Goal: Task Accomplishment & Management: Manage account settings

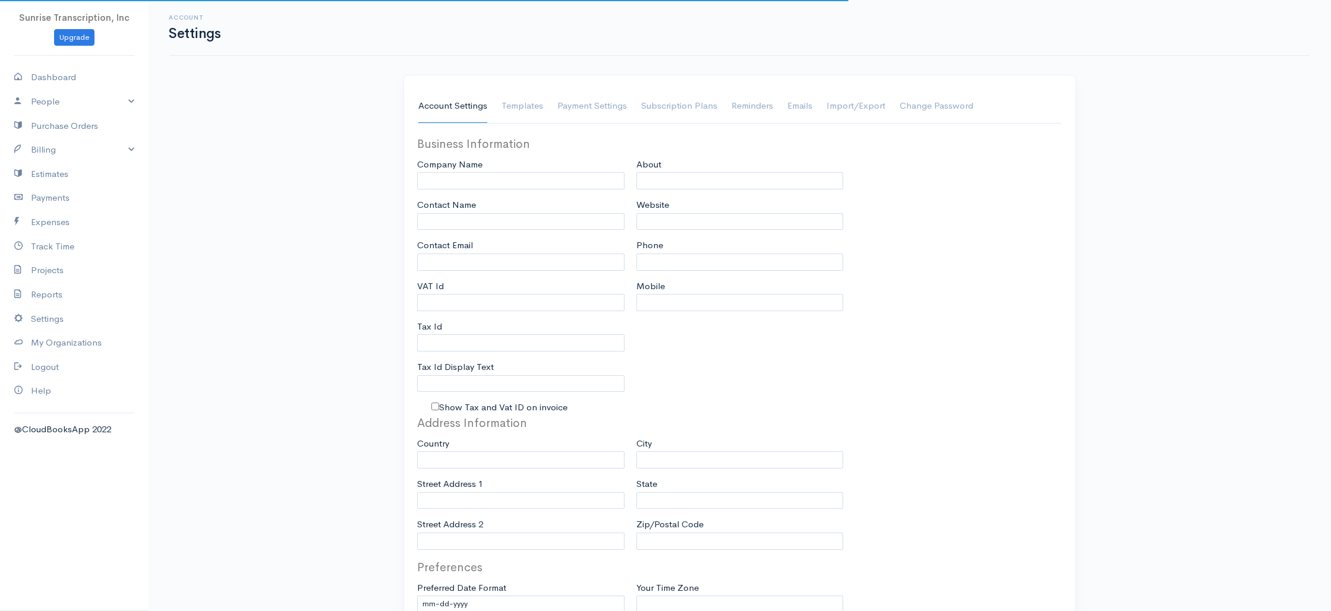
type input "Sunrise Transcription, Inc"
type input "[EMAIL_ADDRESS][DOMAIN_NAME]"
type input "Tax Id"
type input "Medical Transcription Service"
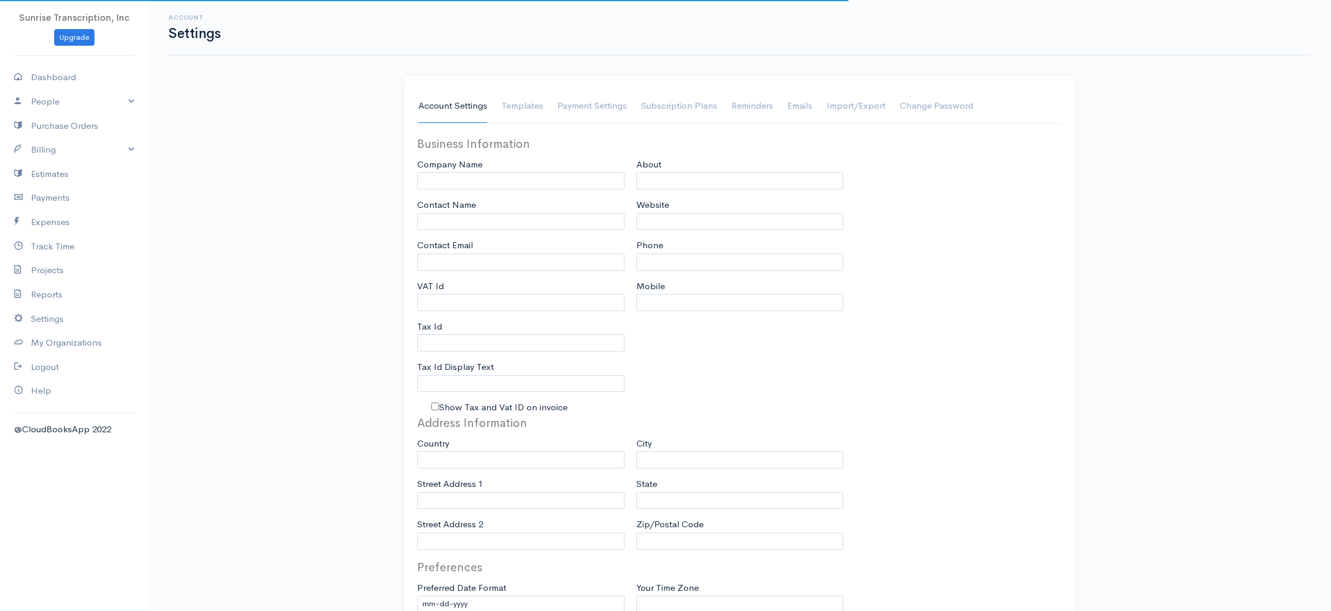
type input "[DOMAIN_NAME]"
type input "[PHONE_NUMBER]"
select select
type input "[STREET_ADDRESS]"
type input "[GEOGRAPHIC_DATA]"
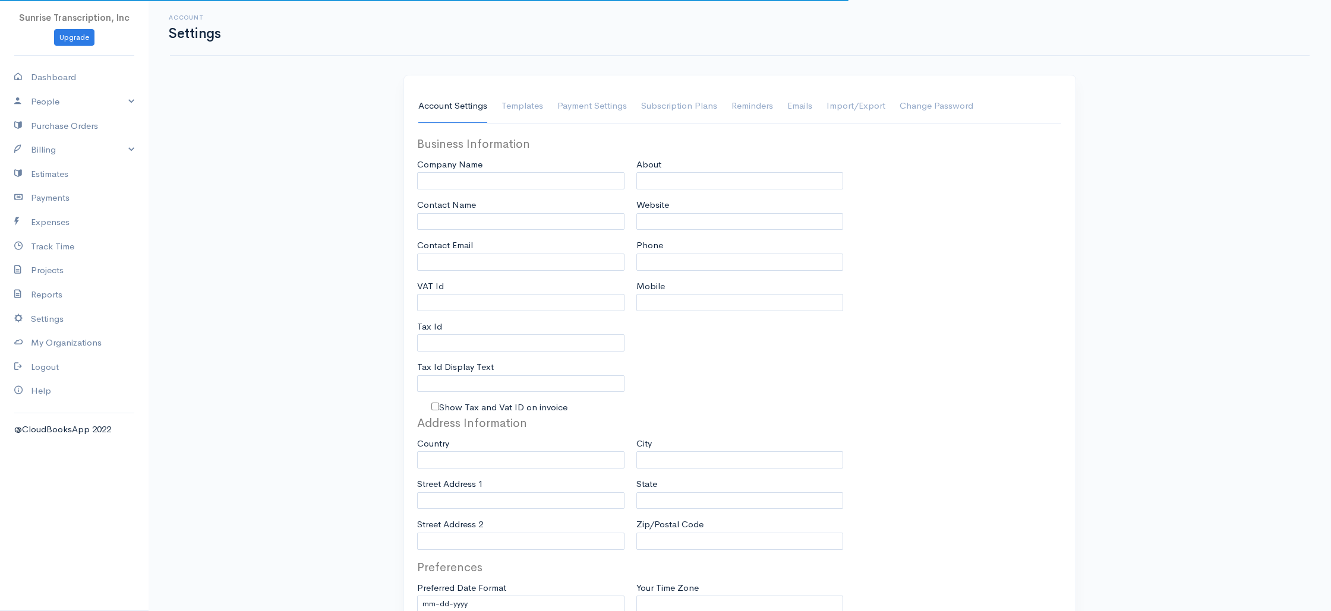
type input "[US_STATE]"
type input "33179-3899"
select select
type input "INVOICE"
type input "1333"
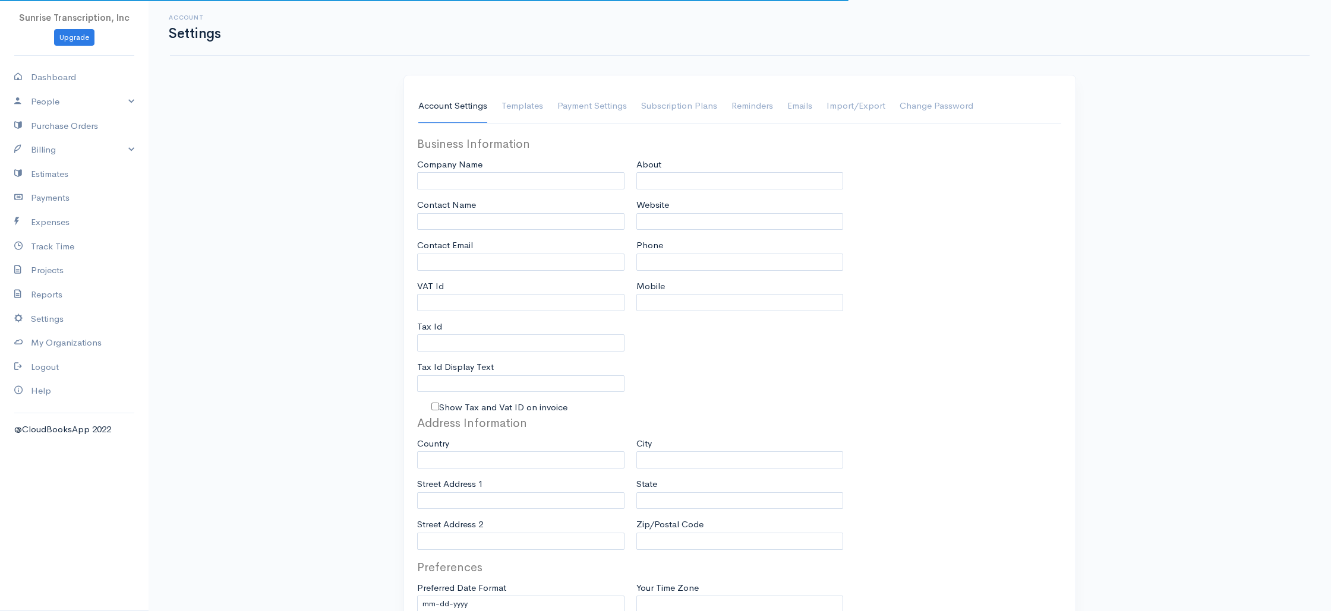
type input "103"
select select "3"
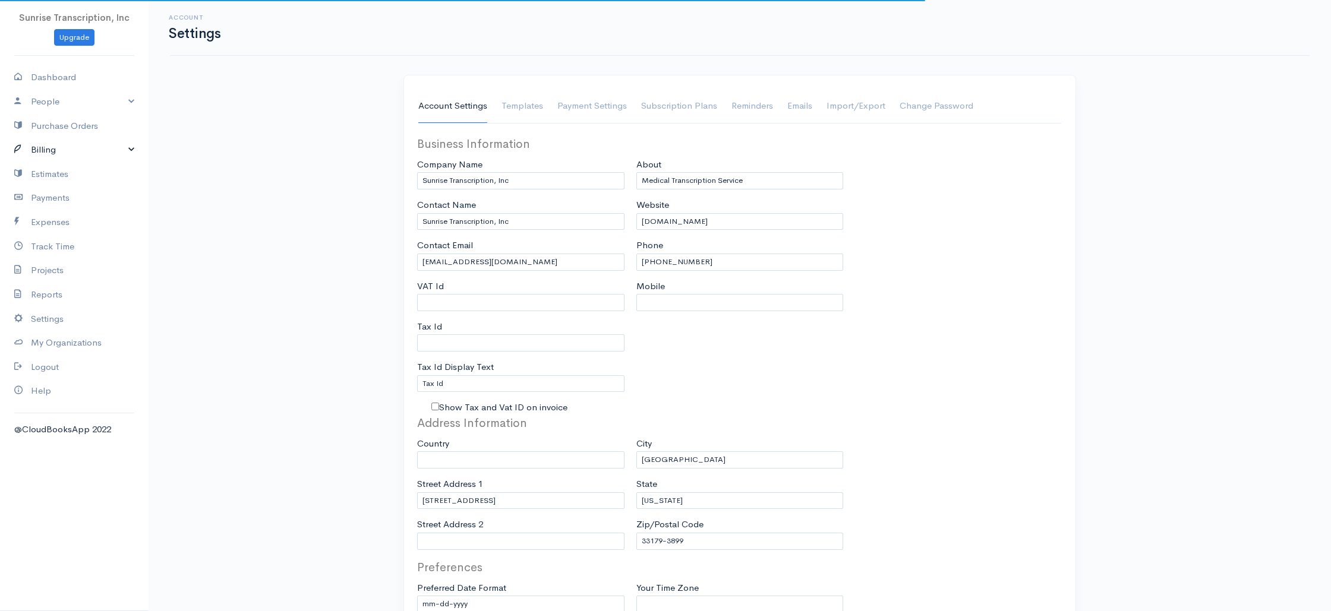
select select "[GEOGRAPHIC_DATA]"
select select "USD"
drag, startPoint x: 44, startPoint y: 150, endPoint x: 48, endPoint y: 163, distance: 13.7
click at [44, 150] on link "Billing" at bounding box center [74, 150] width 149 height 24
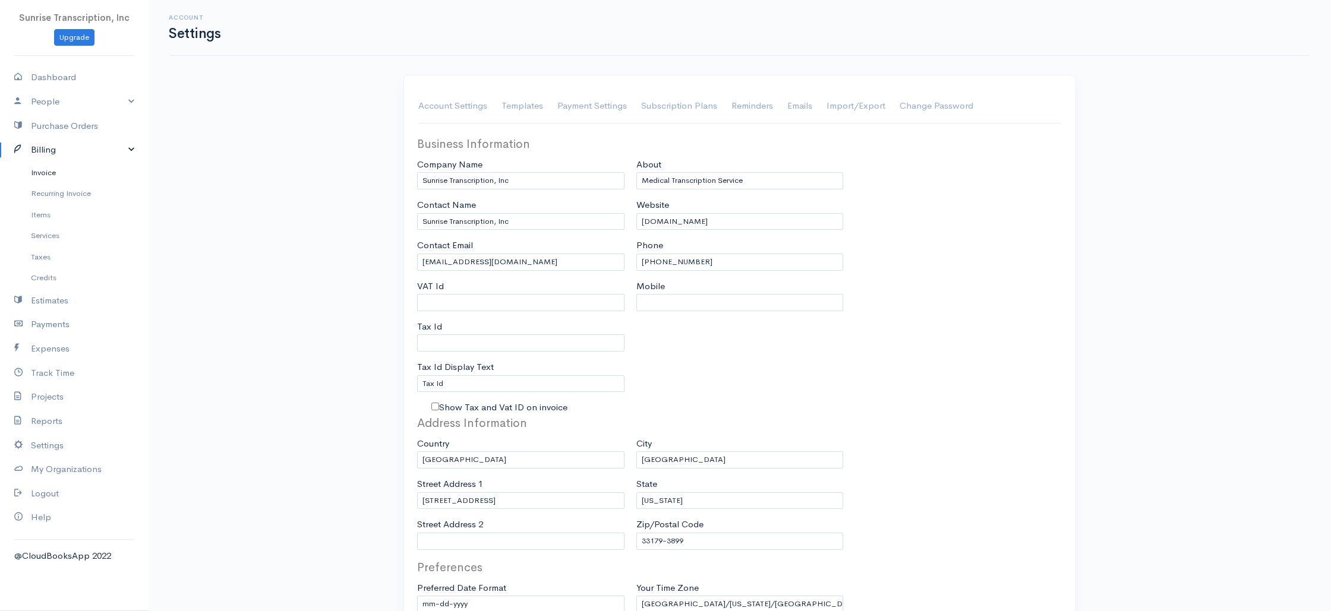
click at [49, 171] on link "Invoice" at bounding box center [74, 172] width 149 height 21
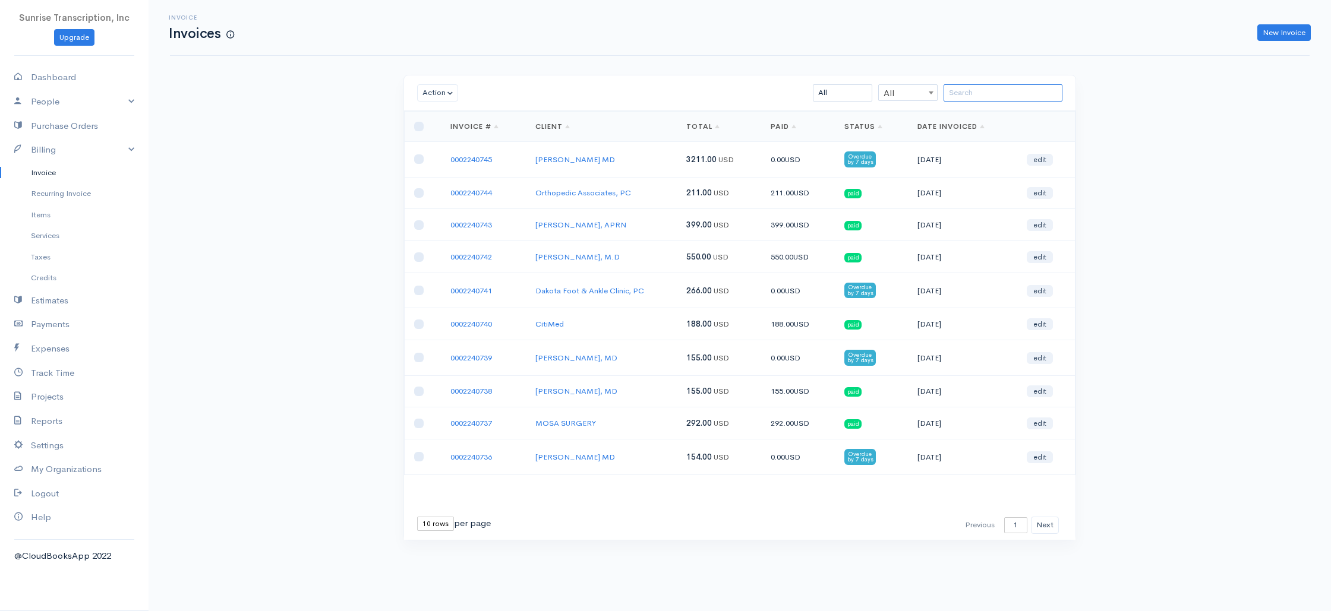
click at [1010, 94] on input "search" at bounding box center [1003, 92] width 119 height 17
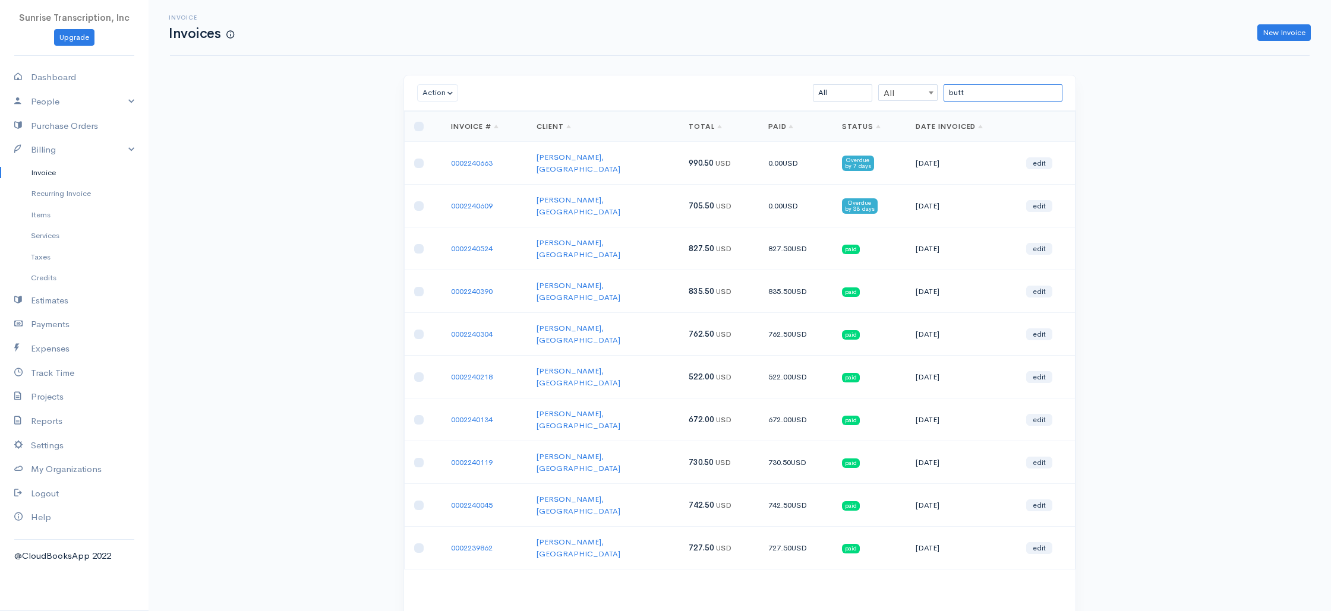
type input "butt"
click at [418, 201] on input "checkbox" at bounding box center [419, 206] width 10 height 10
checkbox input "true"
click at [421, 162] on input "checkbox" at bounding box center [419, 164] width 10 height 10
checkbox input "true"
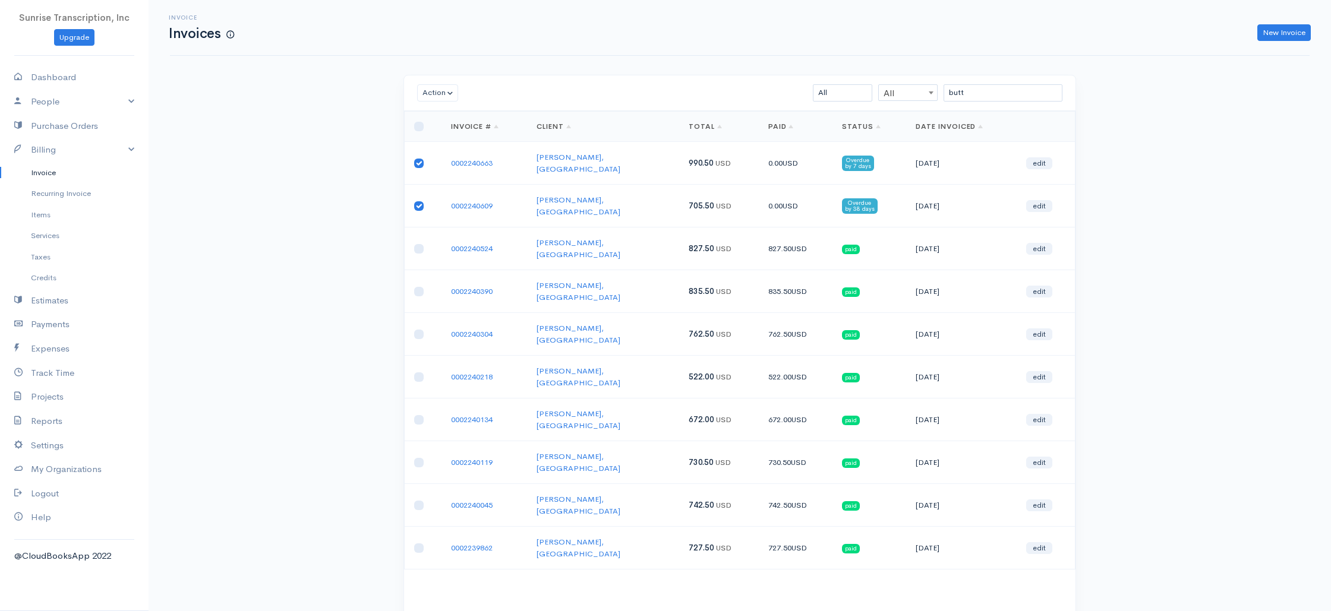
click at [418, 201] on input "checkbox" at bounding box center [419, 206] width 10 height 10
checkbox input "false"
drag, startPoint x: 417, startPoint y: 158, endPoint x: 474, endPoint y: 160, distance: 56.5
click at [417, 159] on input "checkbox" at bounding box center [419, 164] width 10 height 10
checkbox input "false"
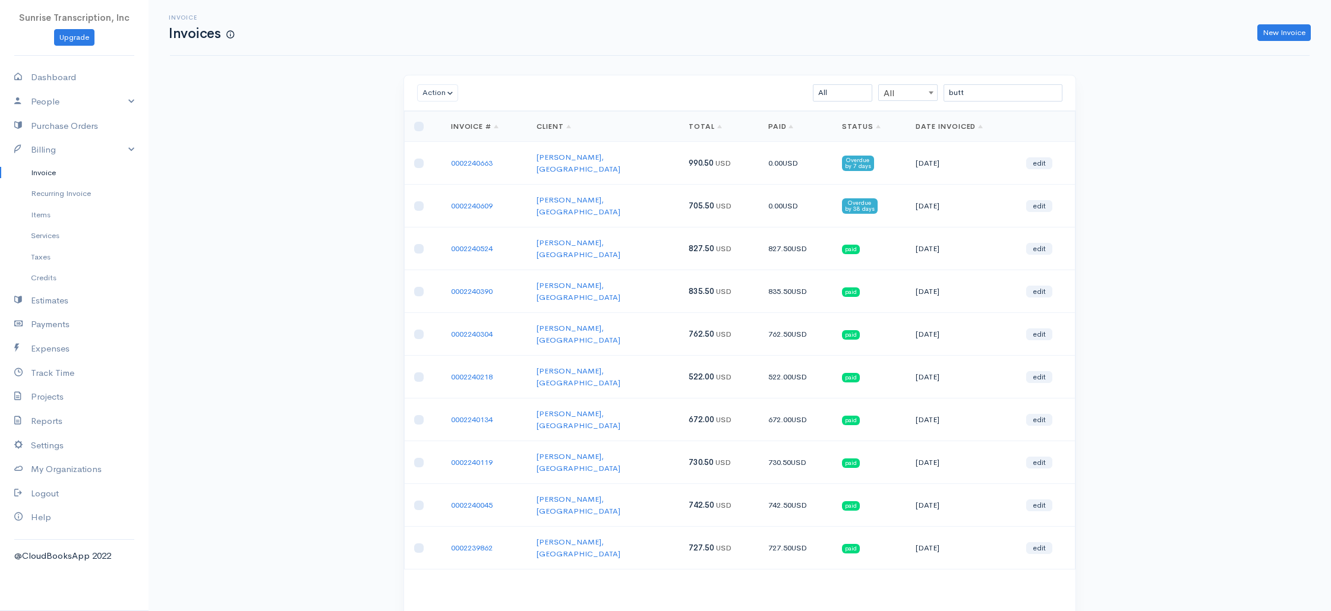
click at [614, 28] on div "New Invoice" at bounding box center [778, 32] width 1077 height 17
click at [631, 61] on div "Invoice Invoices New Invoice Action Archive Delete Download PDF Send [PERSON_NA…" at bounding box center [740, 339] width 1183 height 679
click at [75, 75] on link "Dashboard" at bounding box center [74, 77] width 149 height 24
select select "365"
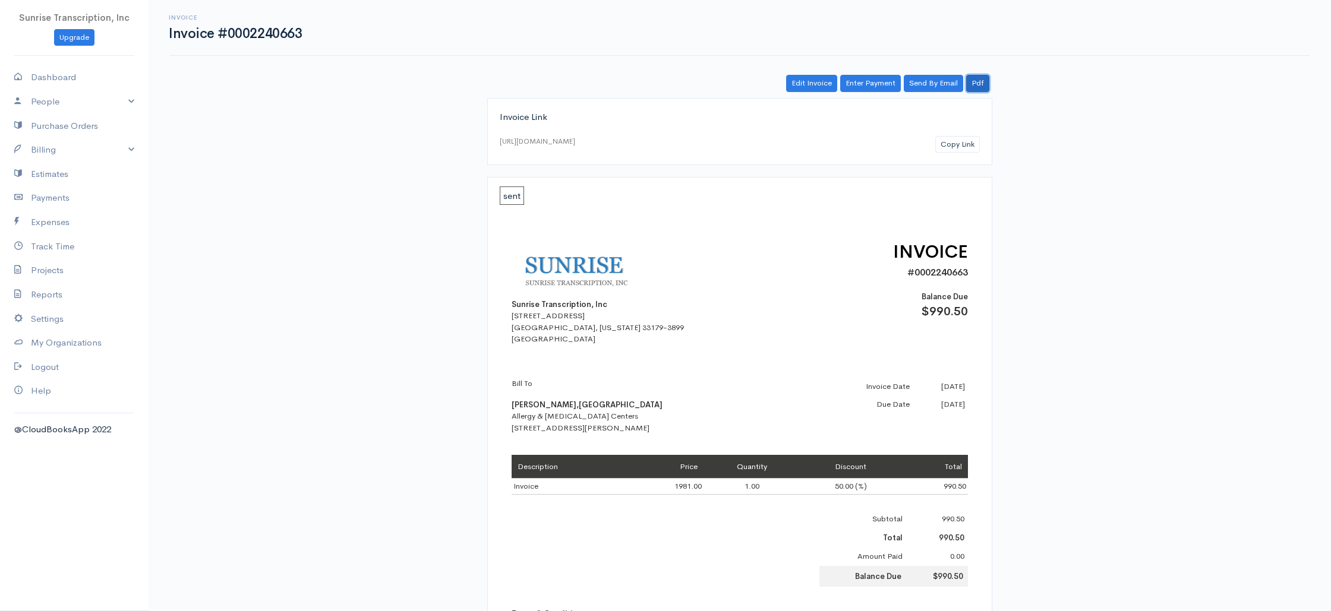
click at [982, 86] on link "Pdf" at bounding box center [977, 83] width 23 height 17
click at [410, 270] on div "Invoice Link https://www.cloudbooksapp.com/app/invoice/?auth=1754640985BGwineoX…" at bounding box center [740, 519] width 685 height 843
drag, startPoint x: 73, startPoint y: 149, endPoint x: 68, endPoint y: 155, distance: 8.1
click at [73, 149] on link "Billing" at bounding box center [74, 150] width 149 height 24
click at [52, 176] on link "Invoice" at bounding box center [74, 172] width 149 height 21
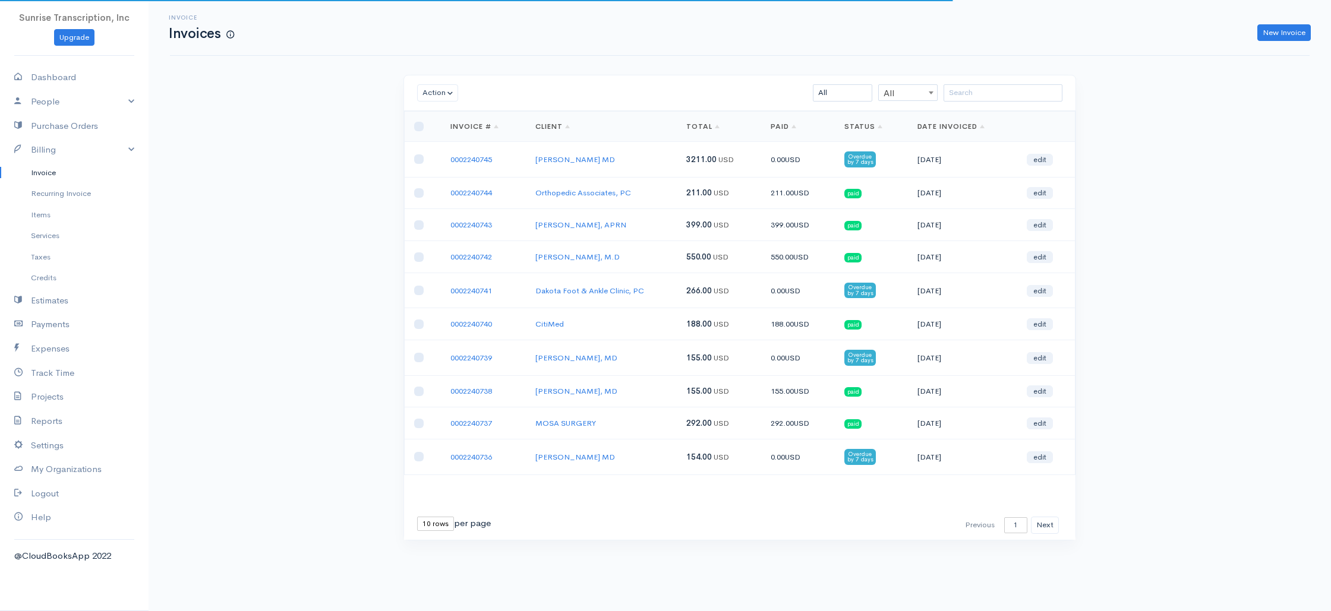
click at [336, 198] on div "Invoice Invoices New Invoice Action Archive Delete Download PDF Send Mark as Se…" at bounding box center [740, 292] width 1183 height 585
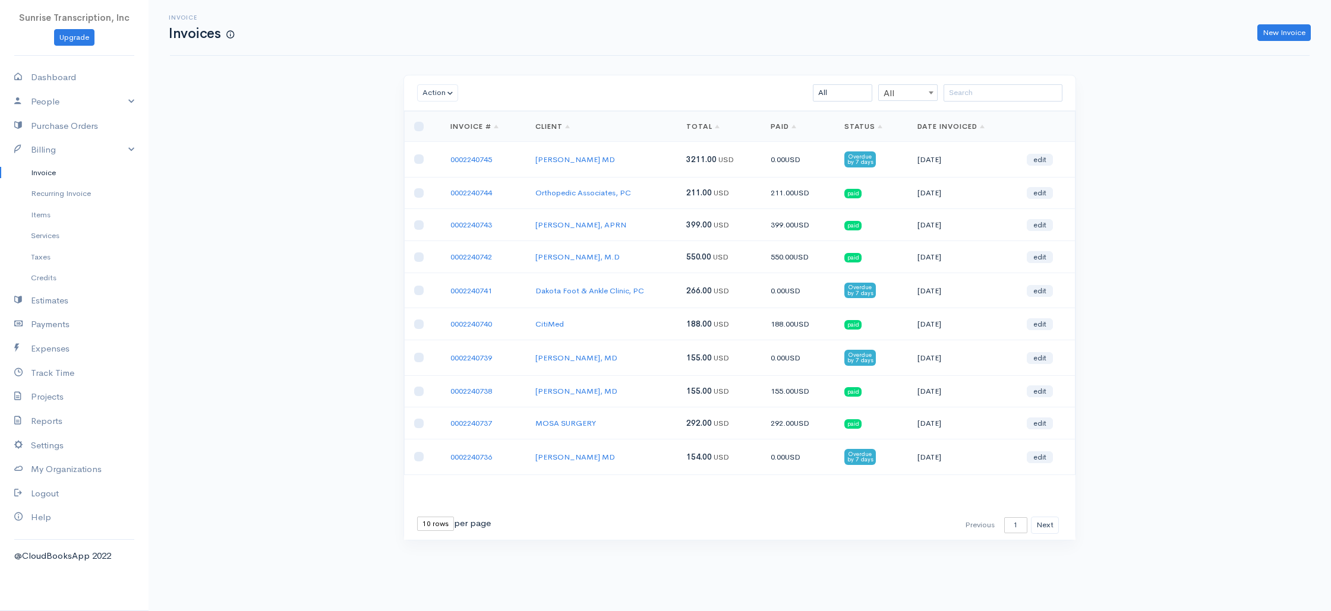
click at [742, 33] on div "New Invoice" at bounding box center [778, 32] width 1077 height 17
click at [1000, 93] on input "search" at bounding box center [1003, 92] width 119 height 17
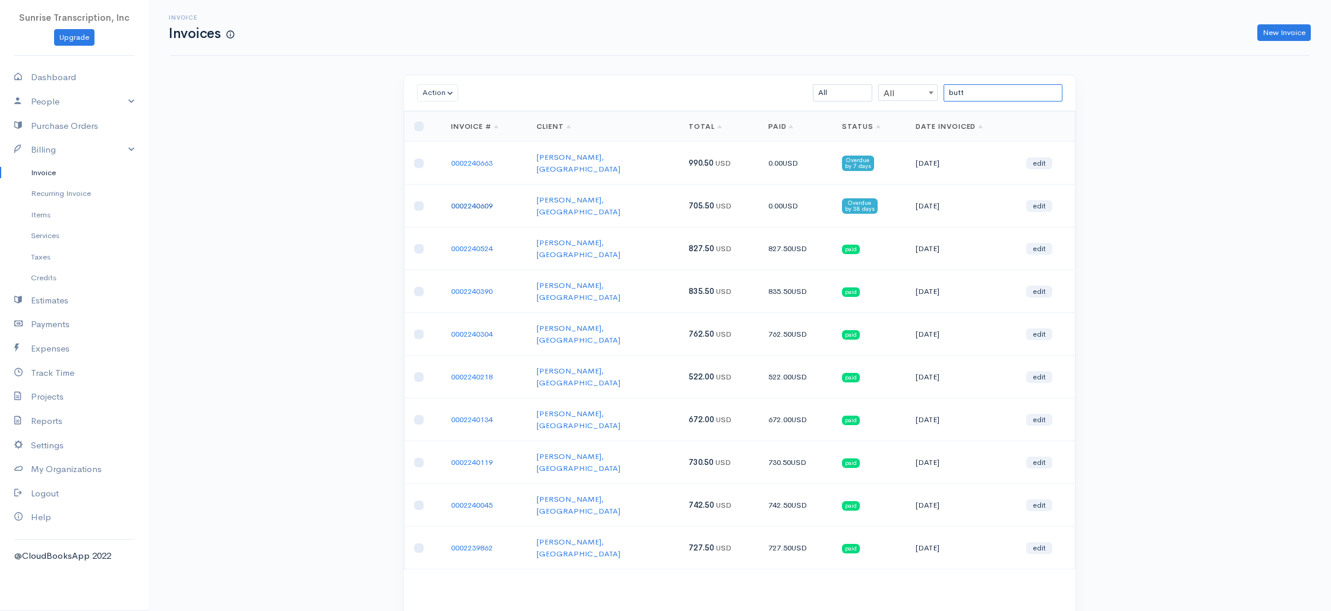
type input "butt"
click at [462, 201] on link "0002240609" at bounding box center [472, 206] width 42 height 10
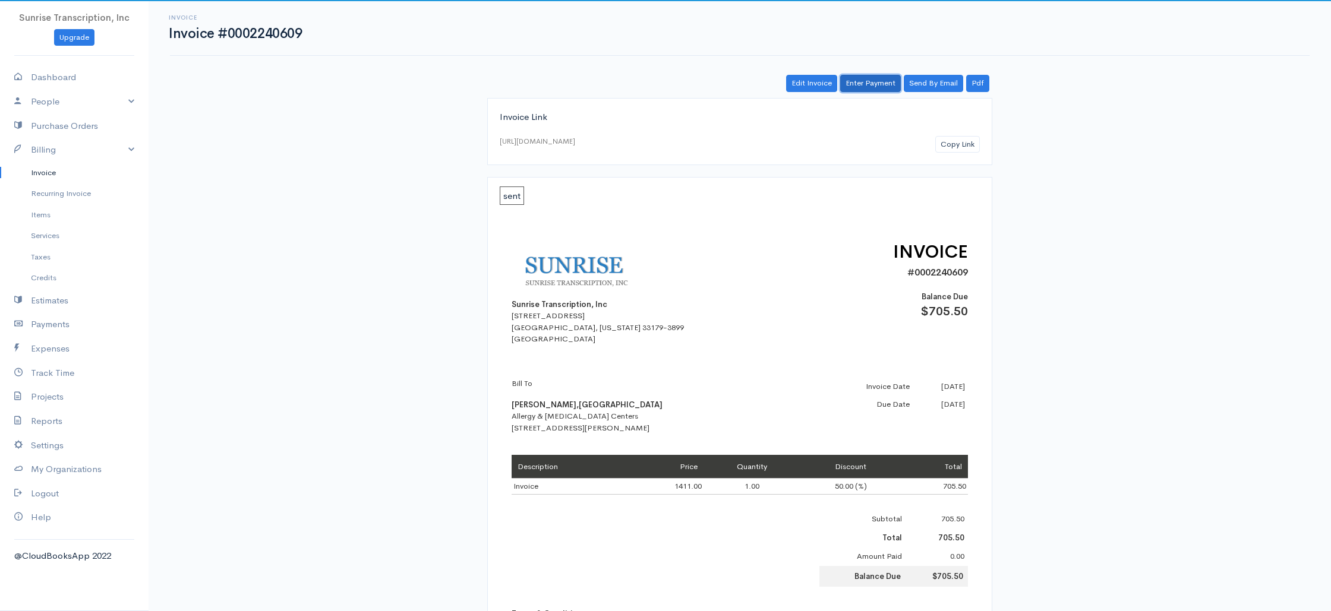
drag, startPoint x: 878, startPoint y: 88, endPoint x: 867, endPoint y: 96, distance: 13.7
click at [878, 88] on link "Enter Payment" at bounding box center [870, 83] width 61 height 17
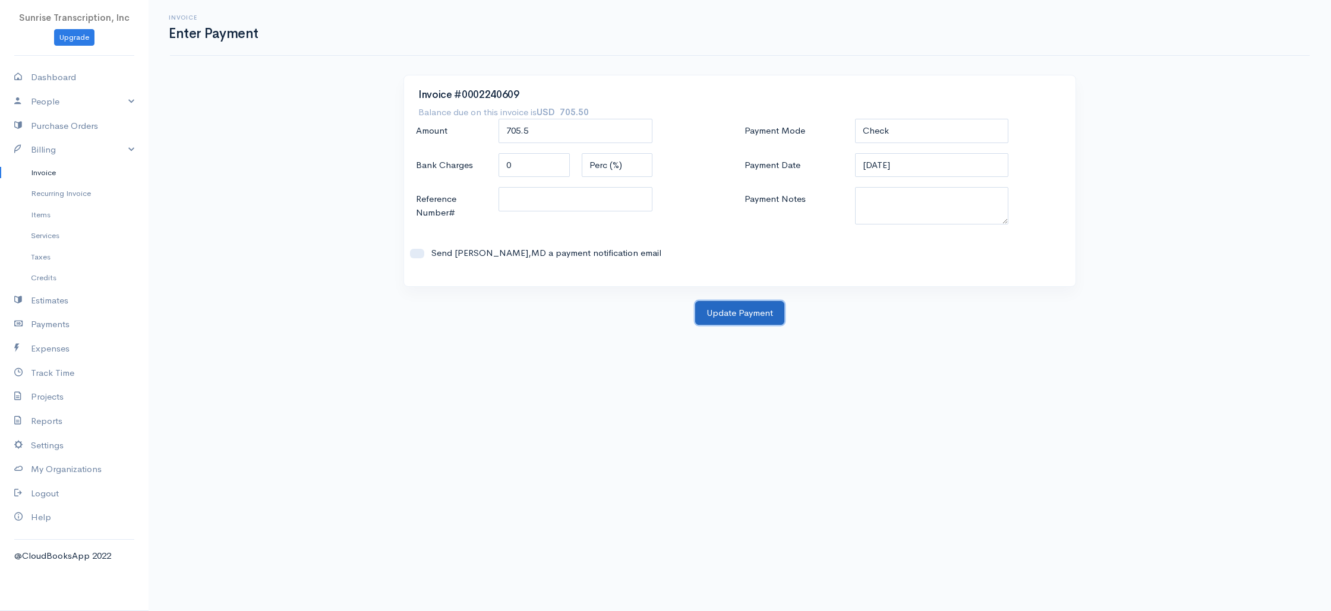
click at [749, 302] on button "Update Payment" at bounding box center [739, 313] width 89 height 24
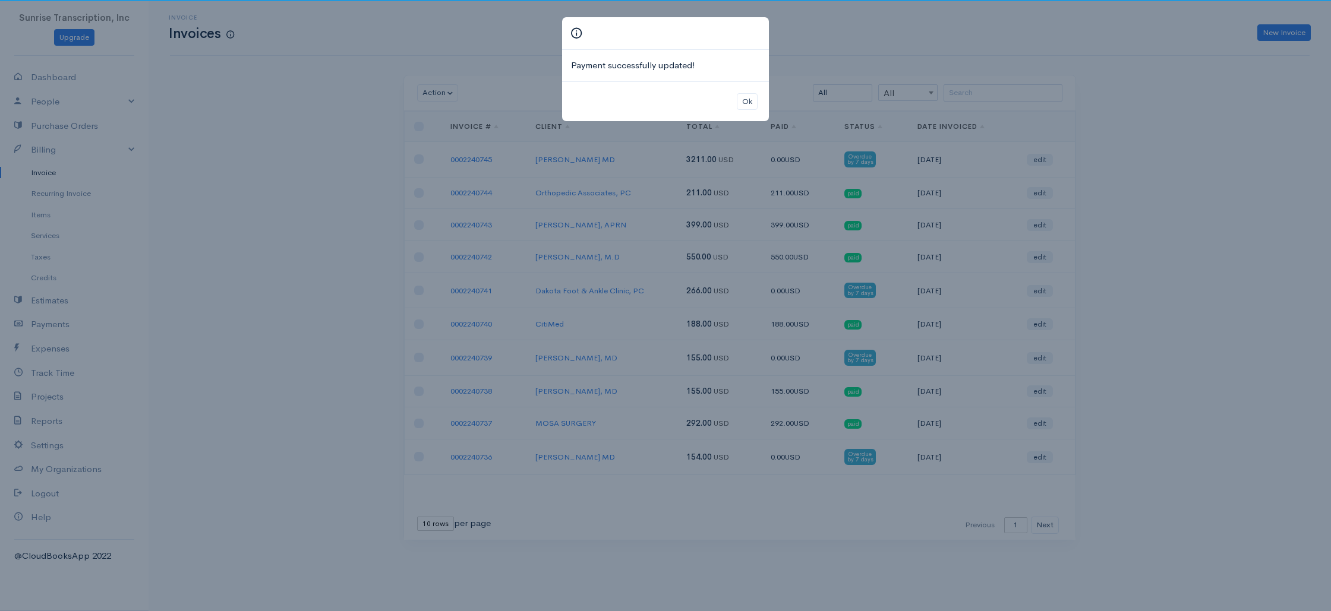
click at [319, 212] on div "Payment successfully updated! Ok" at bounding box center [665, 305] width 1331 height 611
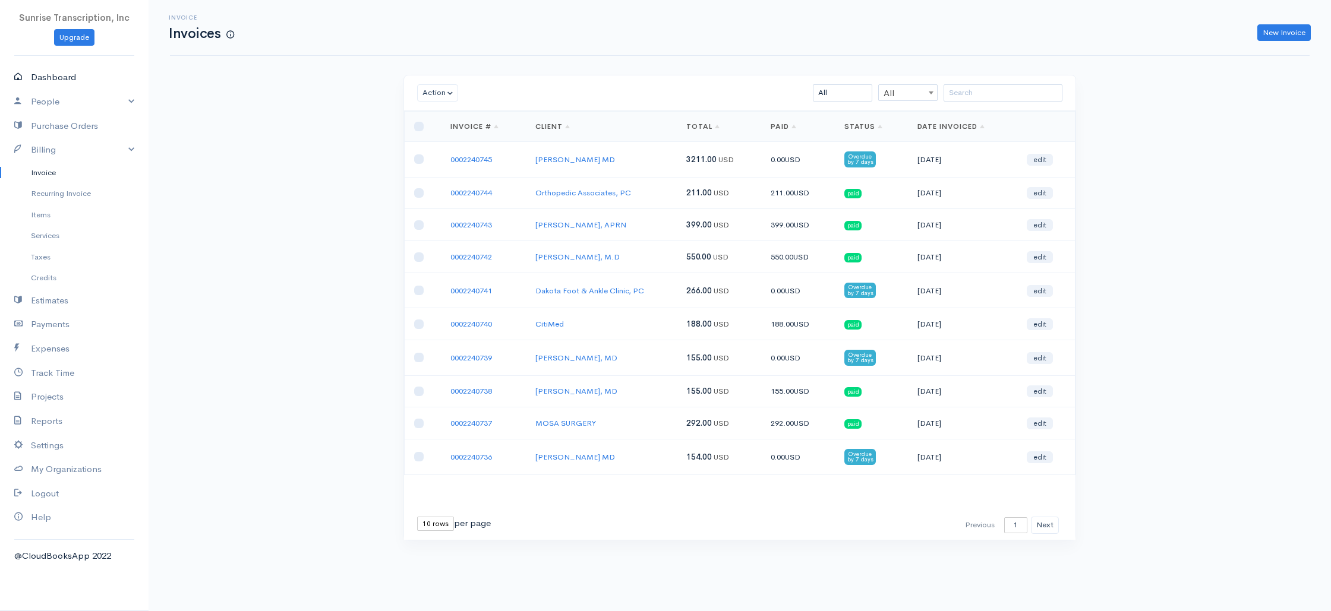
click at [75, 83] on link "Dashboard" at bounding box center [74, 77] width 149 height 24
select select "365"
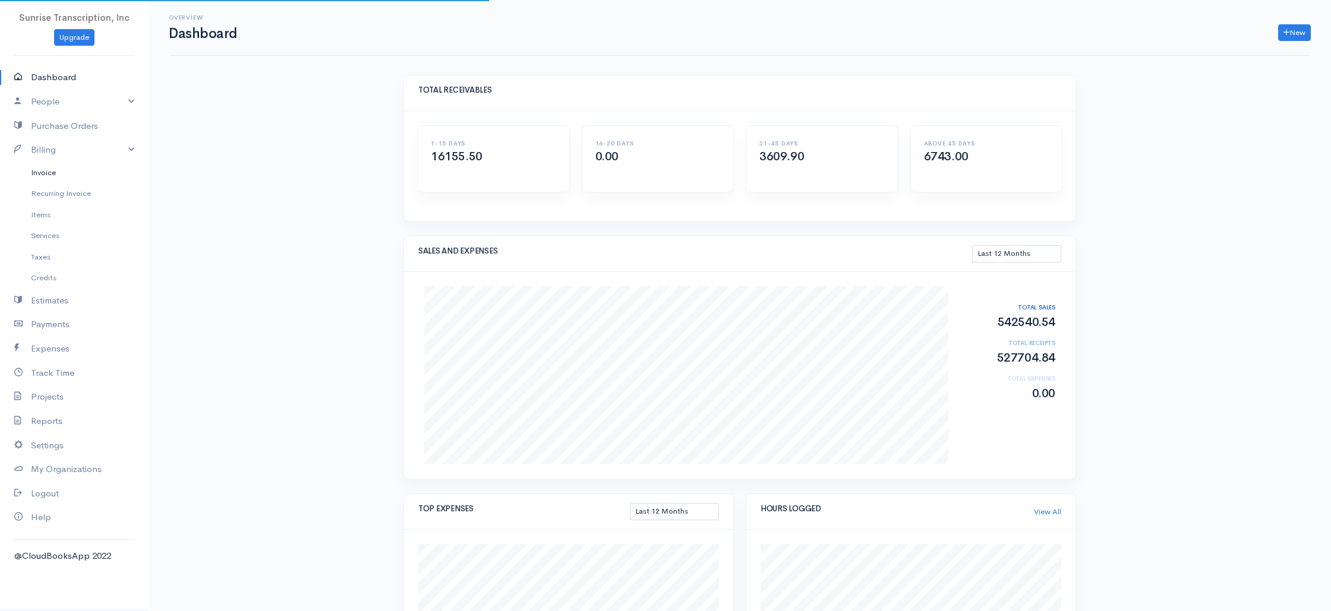
click at [57, 174] on link "Invoice" at bounding box center [74, 172] width 149 height 21
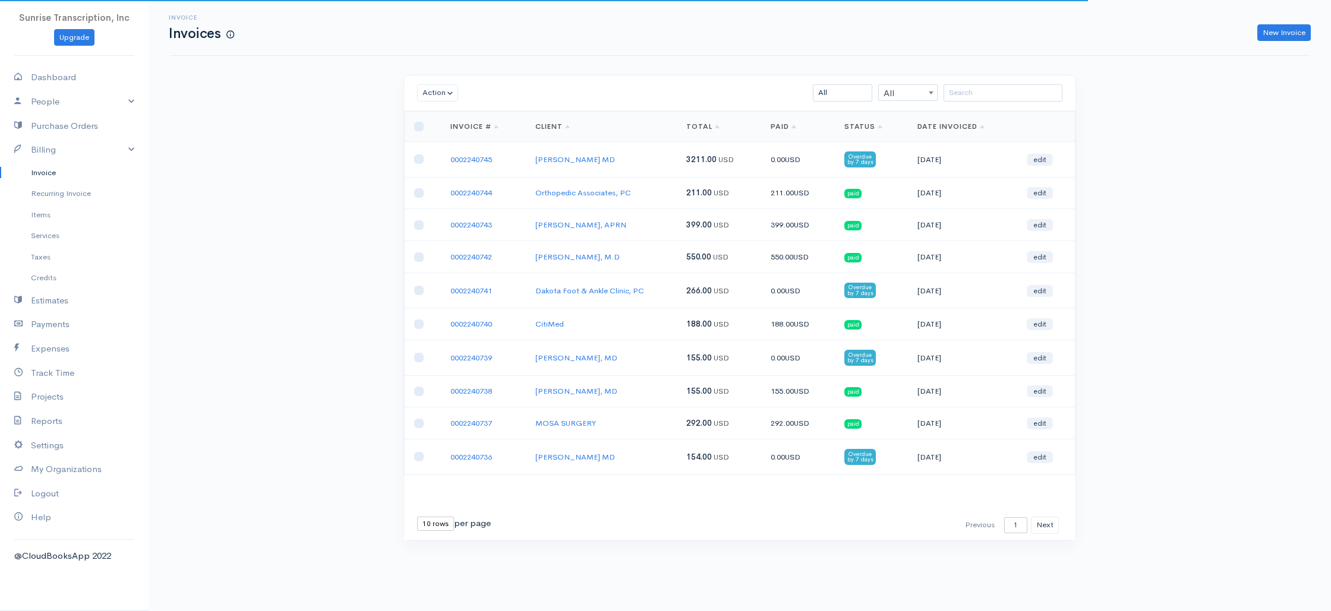
click at [264, 182] on div "Invoice Invoices New Invoice Action Archive Delete Download PDF Send Mark as Se…" at bounding box center [740, 292] width 1183 height 585
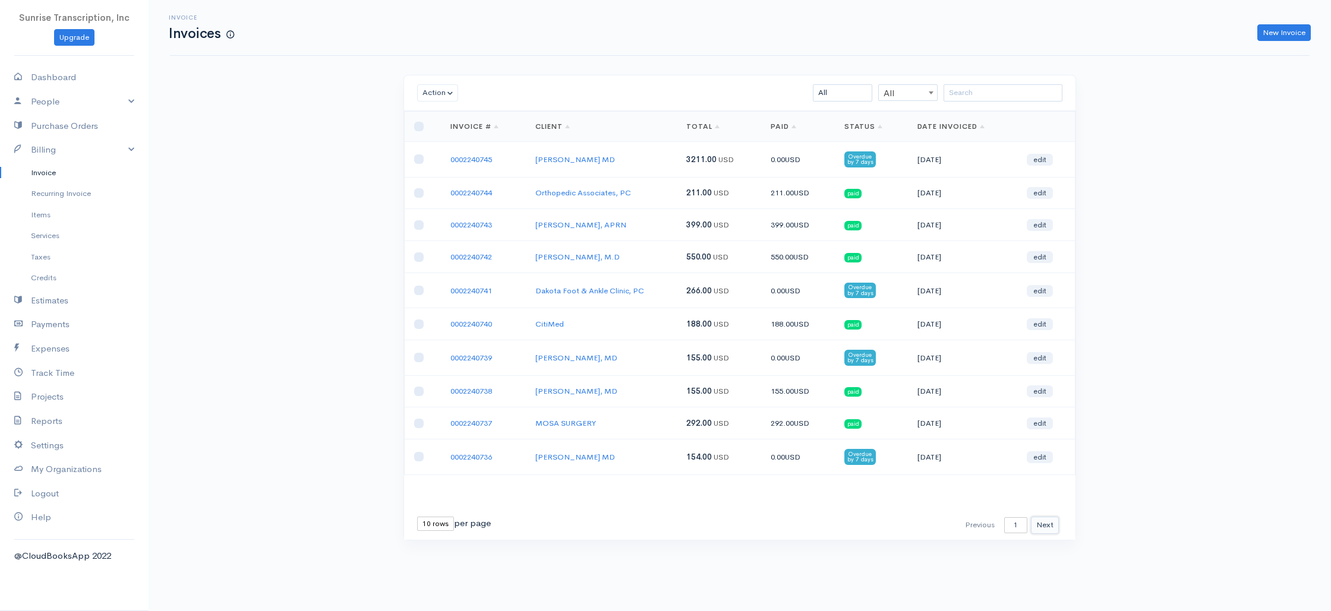
click at [1042, 522] on button "Next" at bounding box center [1045, 525] width 28 height 17
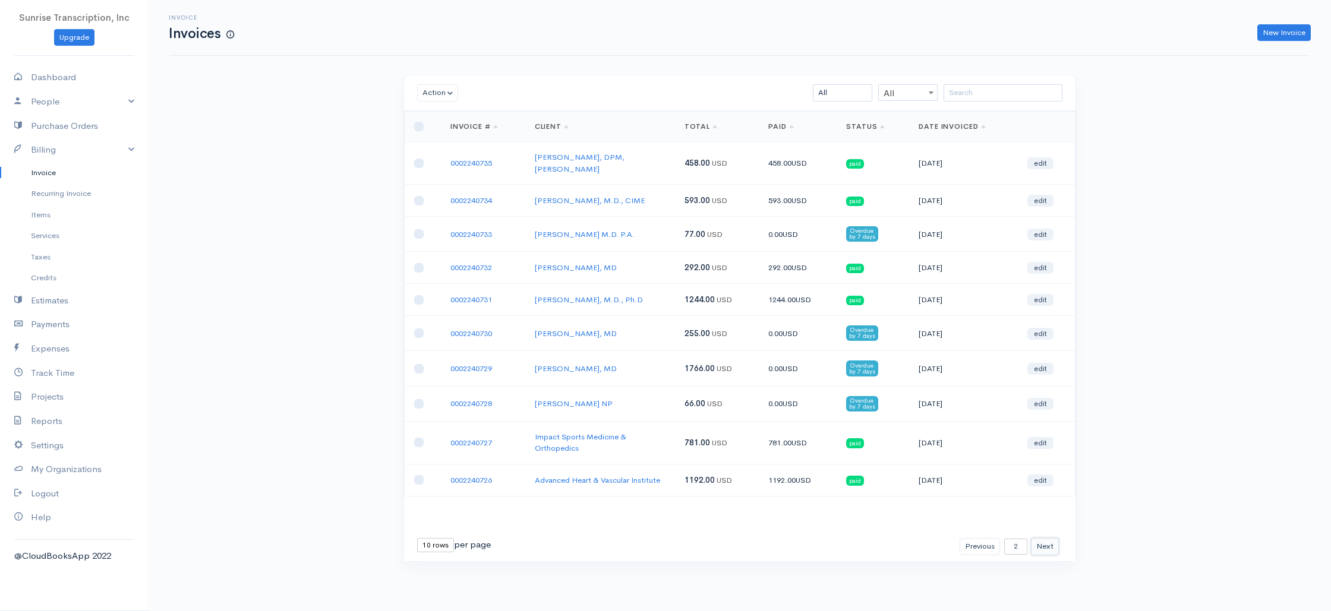
click at [1055, 538] on button "Next" at bounding box center [1045, 546] width 28 height 17
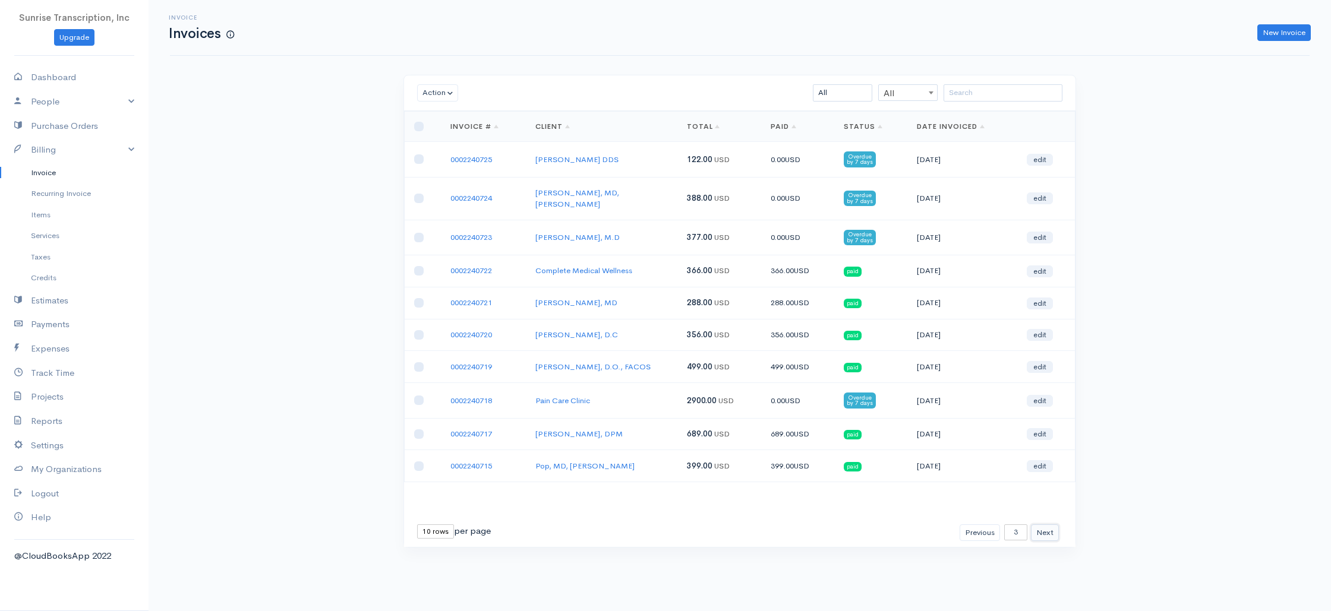
click at [1038, 525] on button "Next" at bounding box center [1045, 533] width 28 height 17
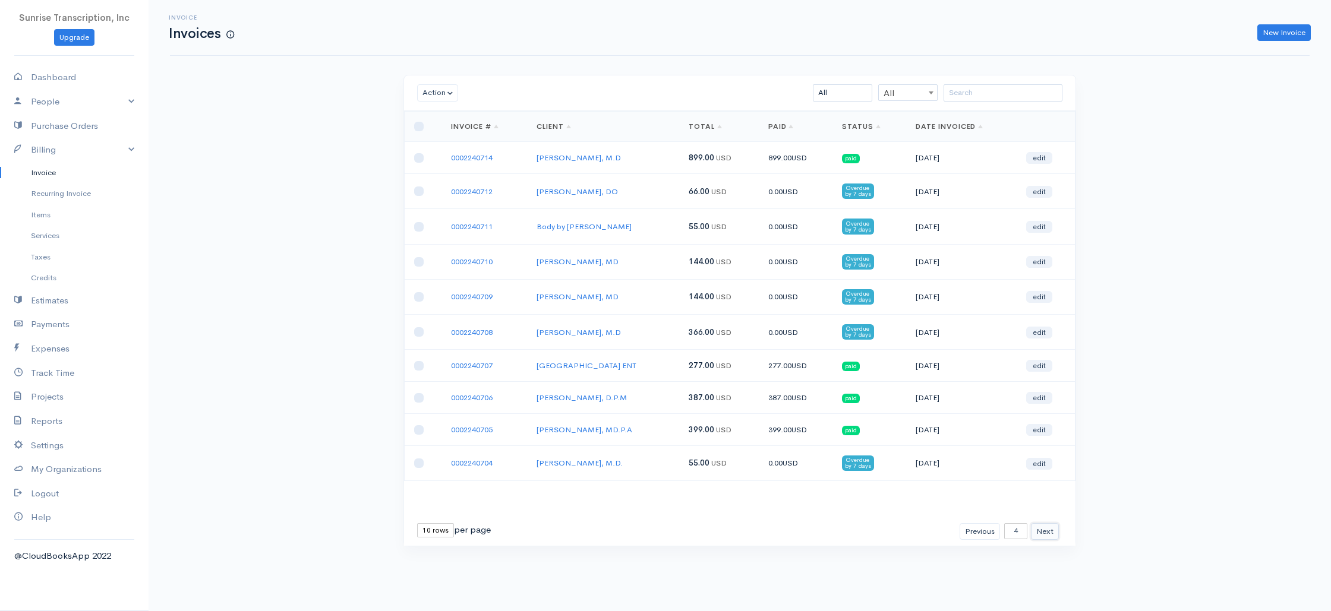
click at [1046, 529] on button "Next" at bounding box center [1045, 532] width 28 height 17
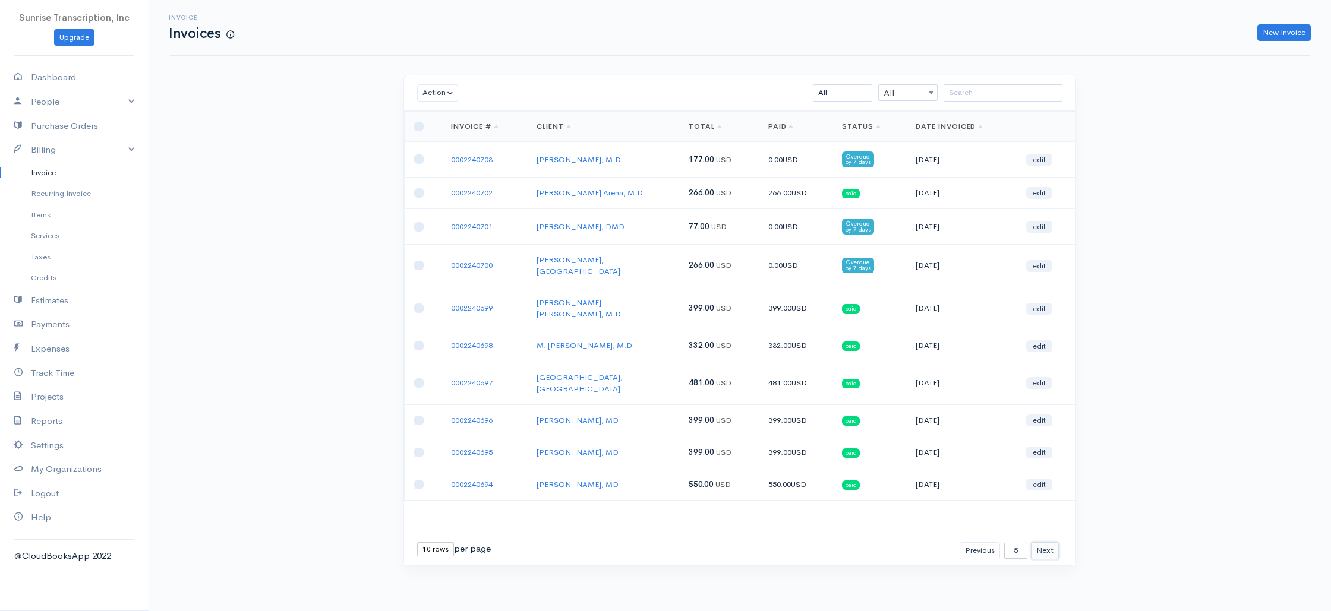
click at [1049, 543] on button "Next" at bounding box center [1045, 551] width 28 height 17
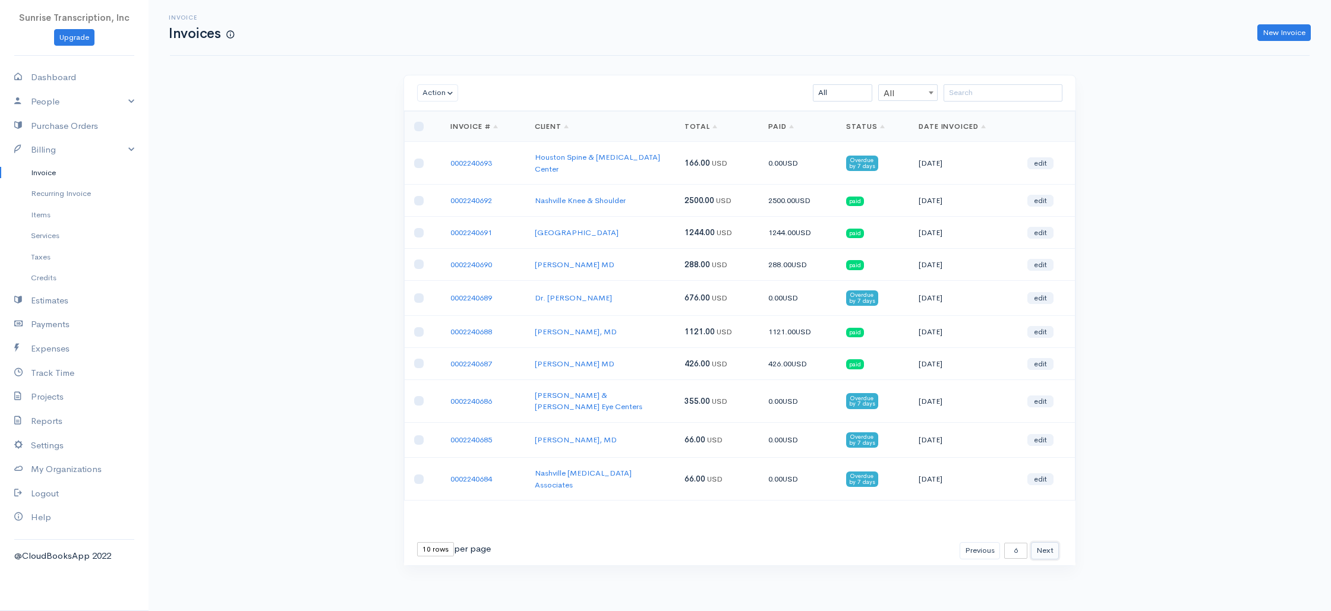
click at [1049, 543] on button "Next" at bounding box center [1045, 551] width 28 height 17
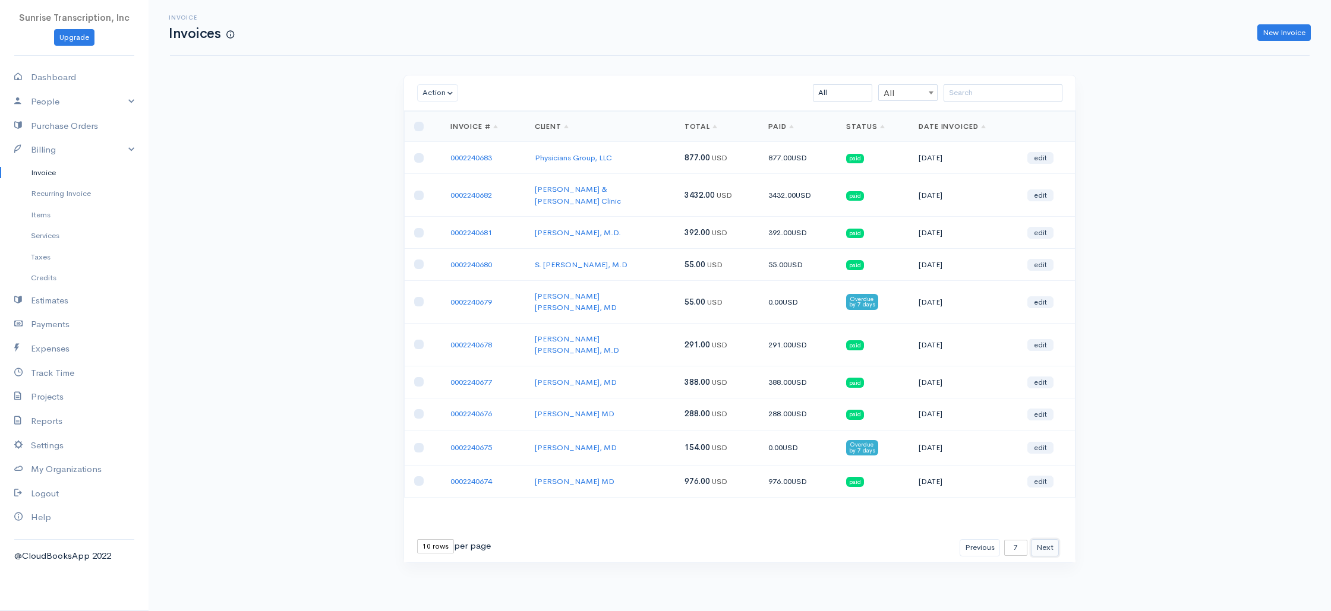
click at [1048, 540] on button "Next" at bounding box center [1045, 548] width 28 height 17
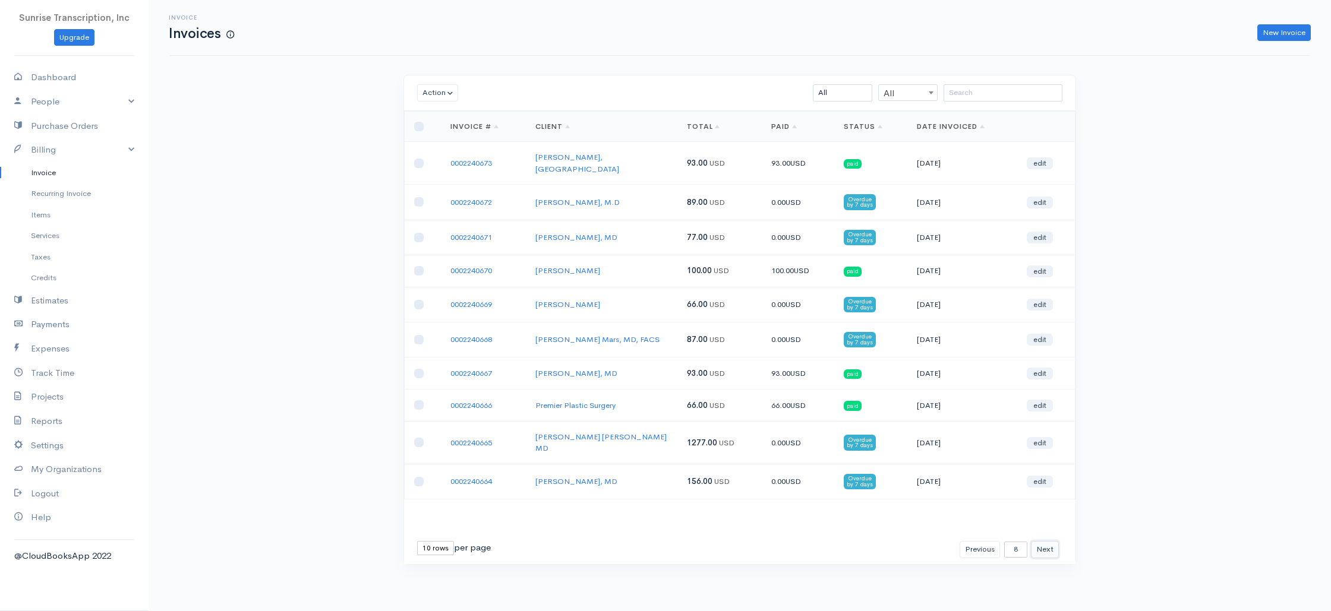
click at [1045, 541] on button "Next" at bounding box center [1045, 549] width 28 height 17
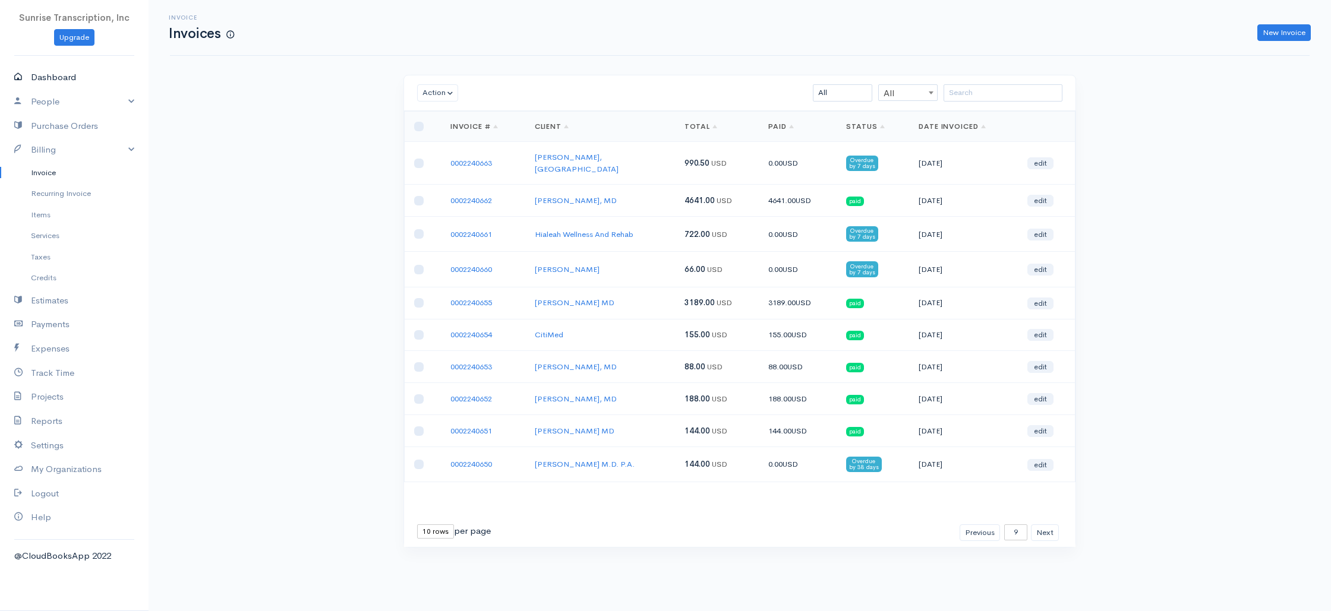
click at [62, 75] on link "Dashboard" at bounding box center [74, 77] width 149 height 24
select select "365"
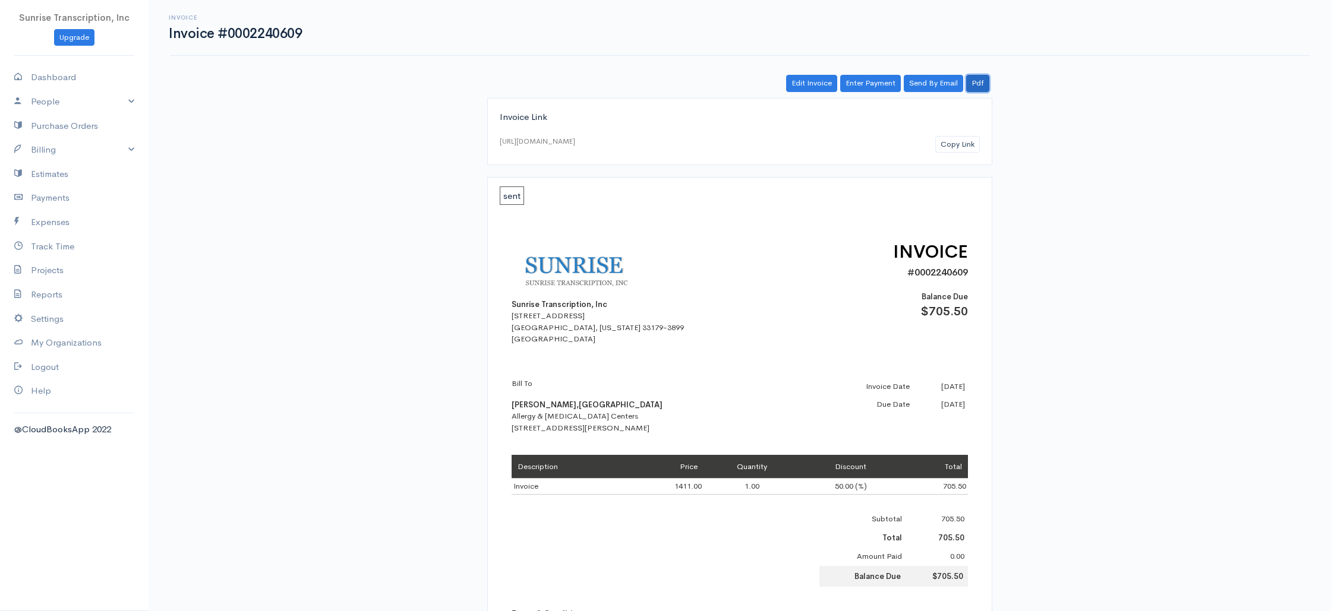
click at [981, 84] on link "Pdf" at bounding box center [977, 83] width 23 height 17
click at [51, 152] on link "Billing" at bounding box center [74, 150] width 149 height 24
drag, startPoint x: 50, startPoint y: 169, endPoint x: 326, endPoint y: 146, distance: 276.7
click at [50, 169] on link "Invoice" at bounding box center [74, 172] width 149 height 21
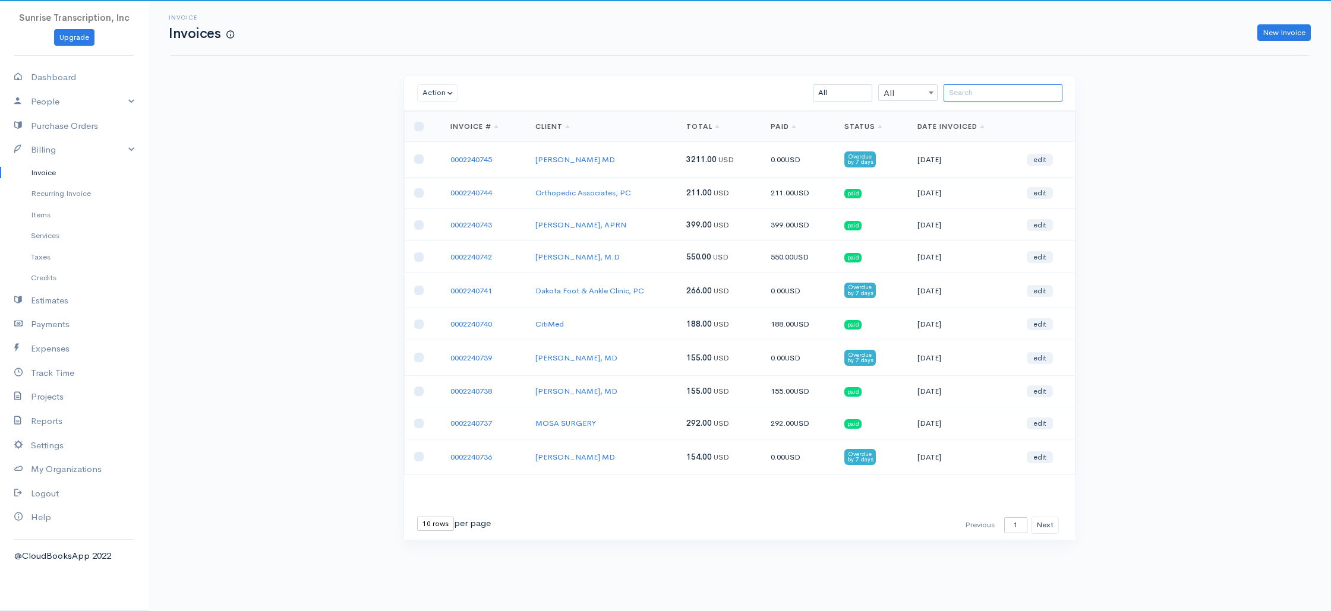
click at [1034, 92] on input "search" at bounding box center [1003, 92] width 119 height 17
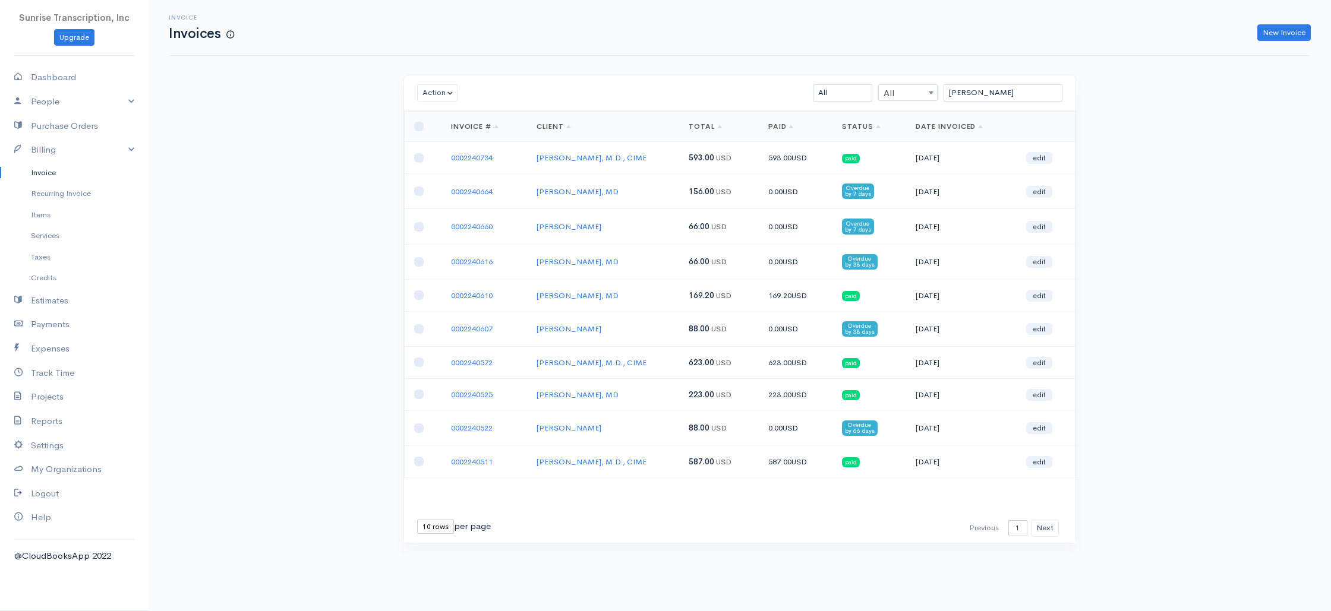
click at [1140, 185] on div "Invoice Invoices New Invoice Action Archive Delete Download PDF Send Mark as Se…" at bounding box center [740, 294] width 1183 height 588
drag, startPoint x: 532, startPoint y: 396, endPoint x: 709, endPoint y: 301, distance: 200.7
click at [573, 398] on td "Andrew Kim, MD" at bounding box center [603, 395] width 152 height 32
copy link "Andrew Ki"
drag, startPoint x: 964, startPoint y: 95, endPoint x: 931, endPoint y: 95, distance: 33.3
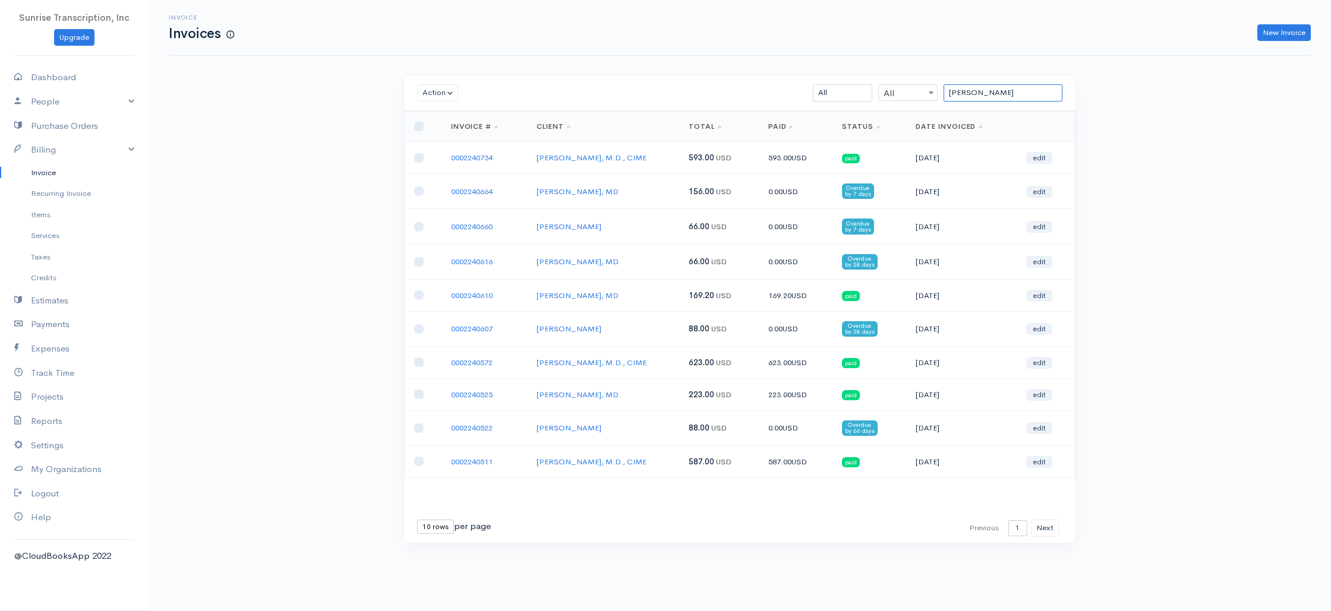
click at [931, 95] on div "kim All All All Draft Viewed Sent Paid Partial Overdue Unpaid/Open" at bounding box center [795, 92] width 548 height 17
paste input "Andrew Ki"
type input "Andrew Ki"
click at [1197, 225] on div "Invoice Invoices New Invoice Action Archive Delete Download PDF Send Mark as Se…" at bounding box center [740, 294] width 1183 height 588
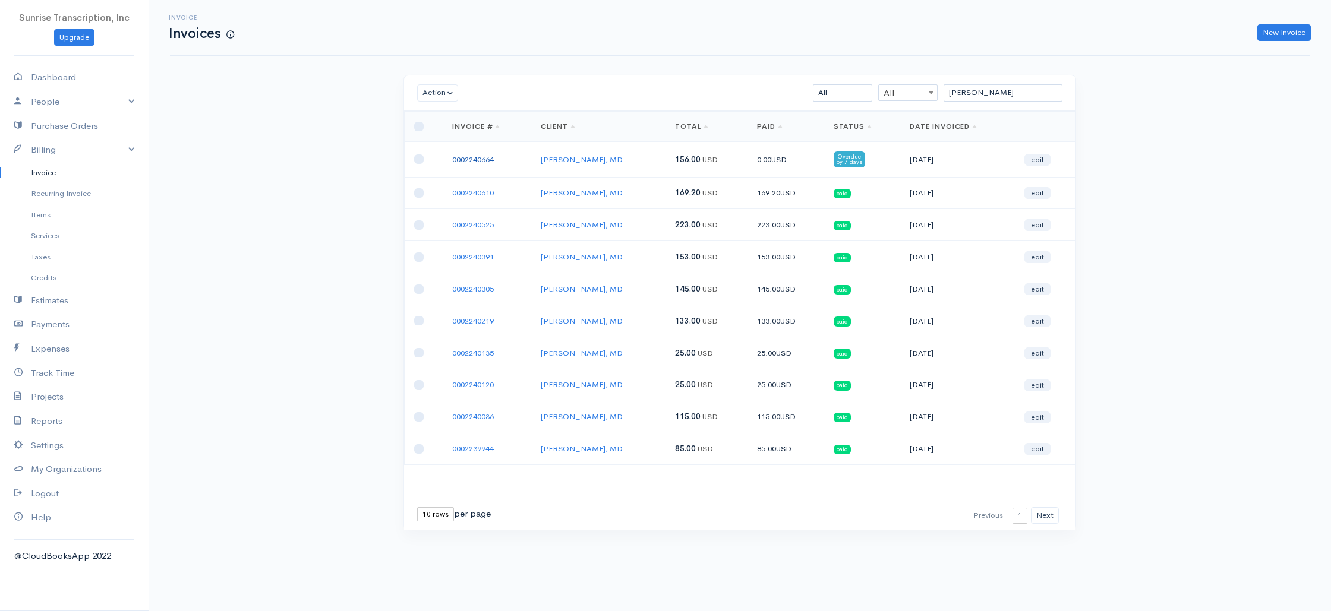
click at [466, 159] on link "0002240664" at bounding box center [473, 160] width 42 height 10
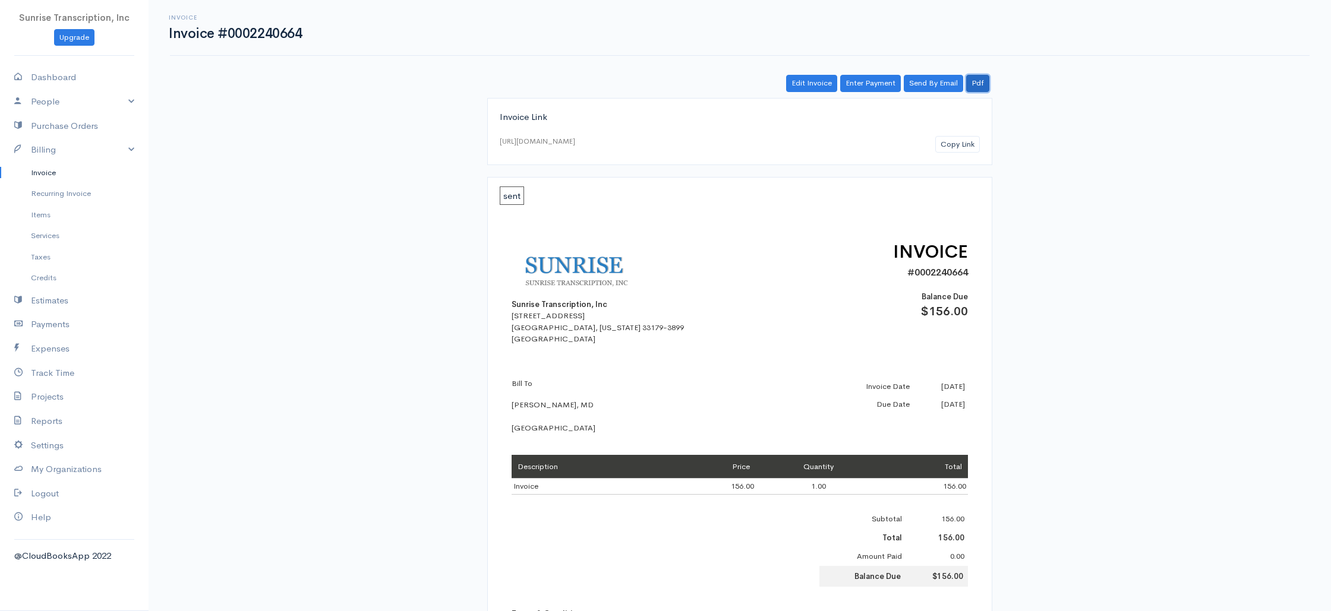
click at [978, 85] on link "Pdf" at bounding box center [977, 83] width 23 height 17
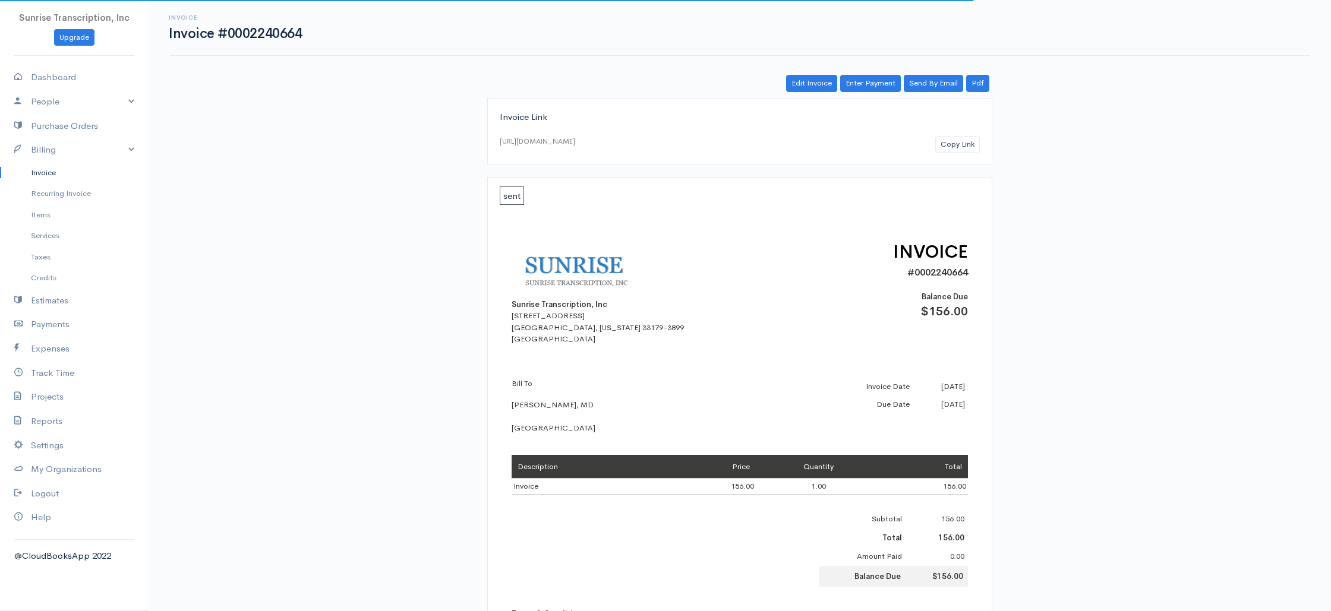
click at [1101, 109] on div "Invoice Invoice #0002240664 Actions Edit Invoice Enter Payment Print Send By Em…" at bounding box center [740, 470] width 1183 height 941
